Goal: Book appointment/travel/reservation

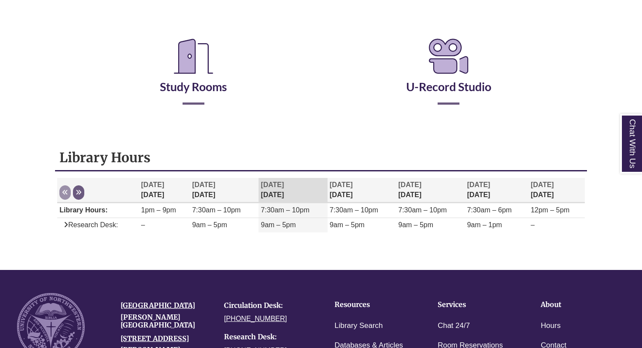
scroll to position [135, 0]
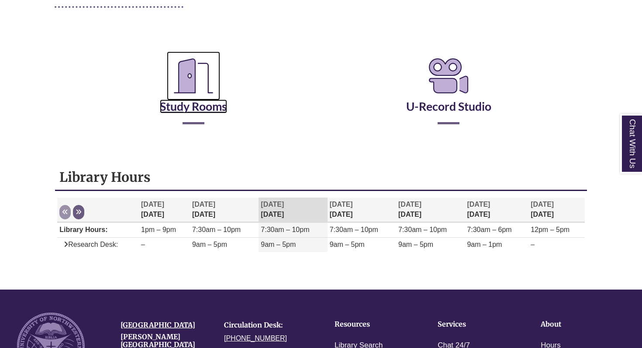
click at [172, 106] on link "Study Rooms" at bounding box center [193, 96] width 67 height 36
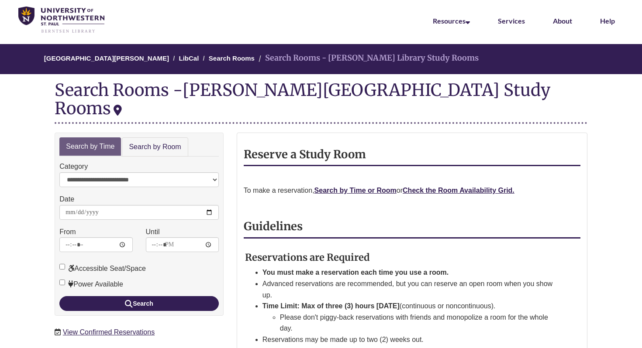
scroll to position [36, 0]
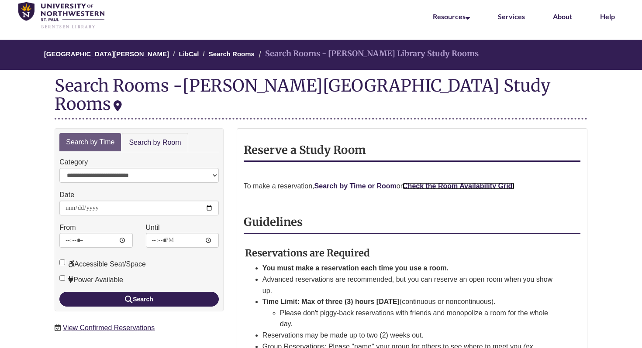
click at [449, 182] on strong "Check the Room Availability Grid." at bounding box center [458, 185] width 112 height 7
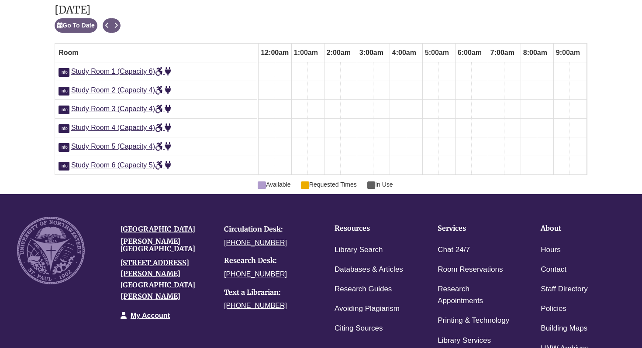
scroll to position [0, 426]
